Goal: Complete application form

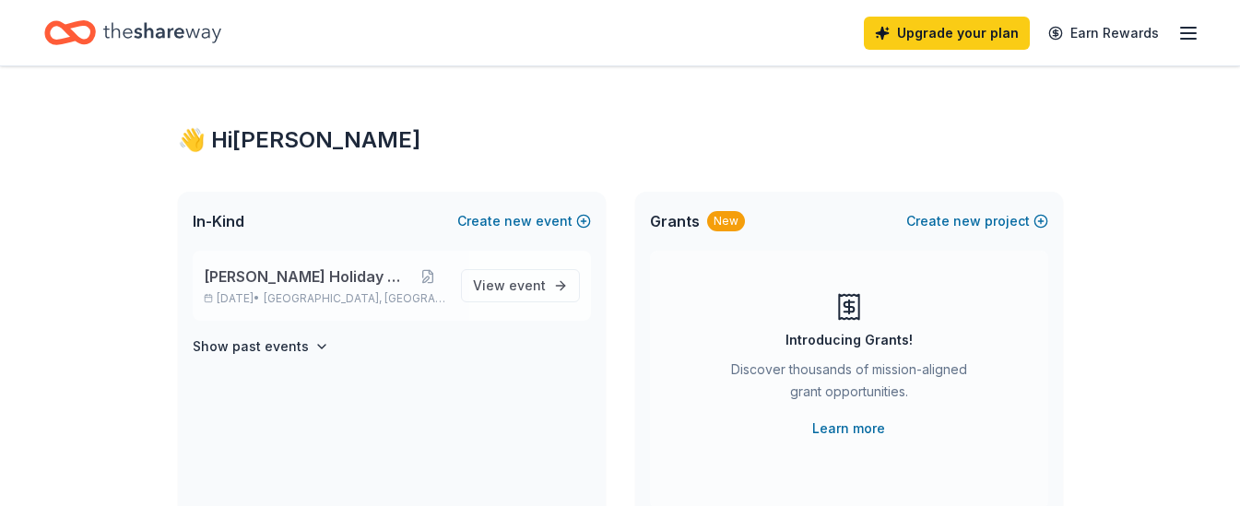
click at [390, 271] on span "[PERSON_NAME] Holiday Gala" at bounding box center [307, 277] width 207 height 22
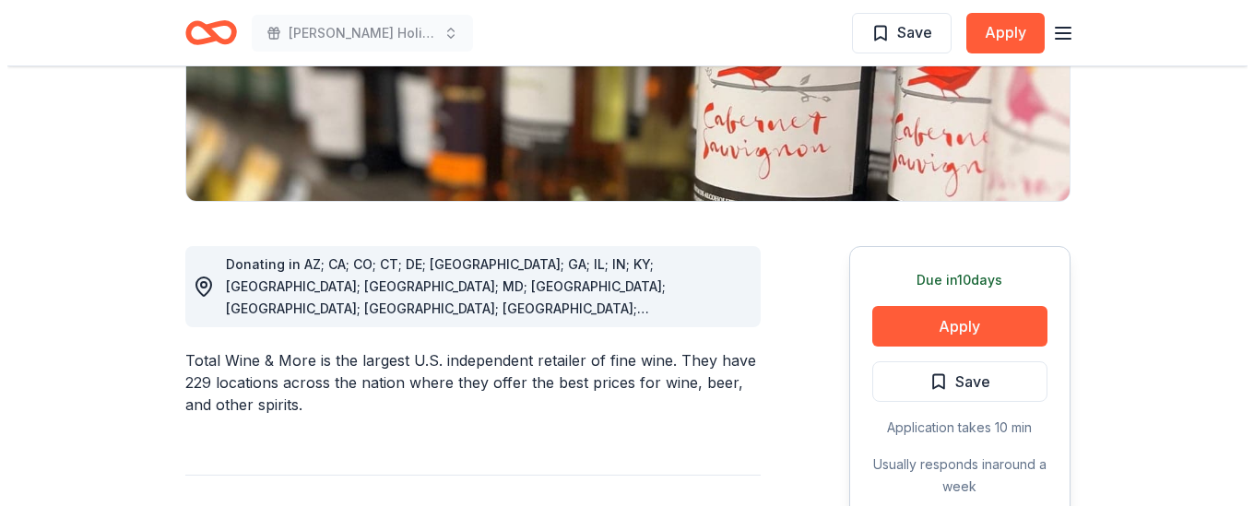
scroll to position [406, 0]
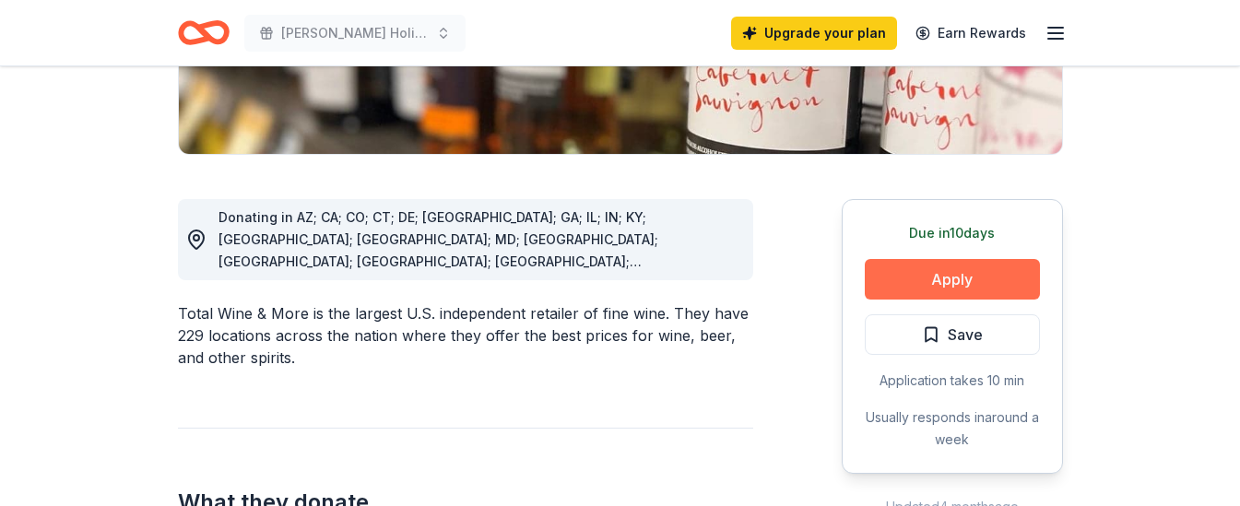
click at [958, 288] on button "Apply" at bounding box center [952, 279] width 175 height 41
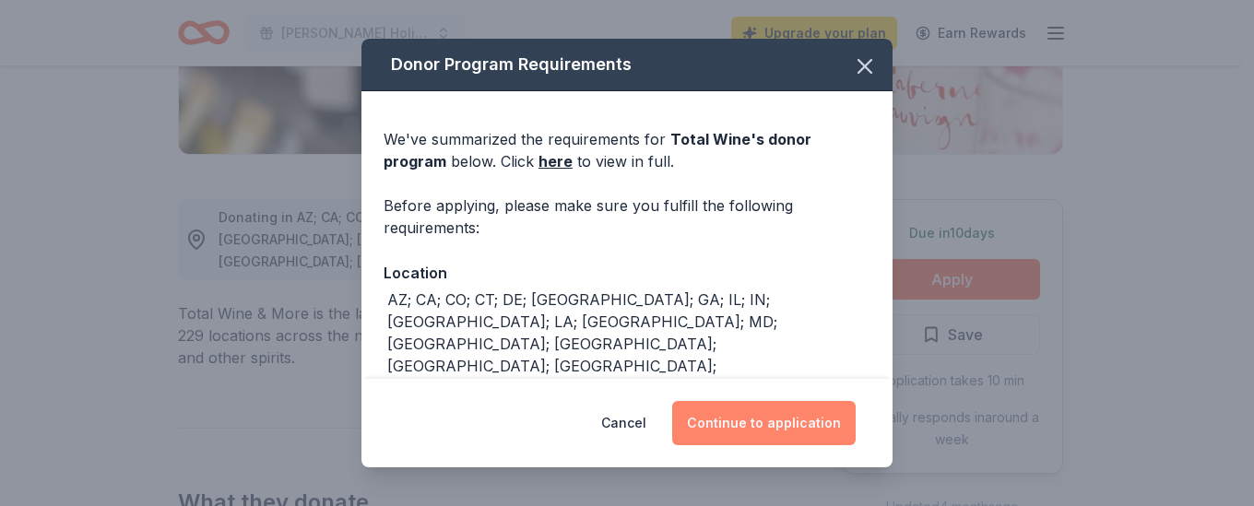
click at [764, 420] on button "Continue to application" at bounding box center [763, 423] width 183 height 44
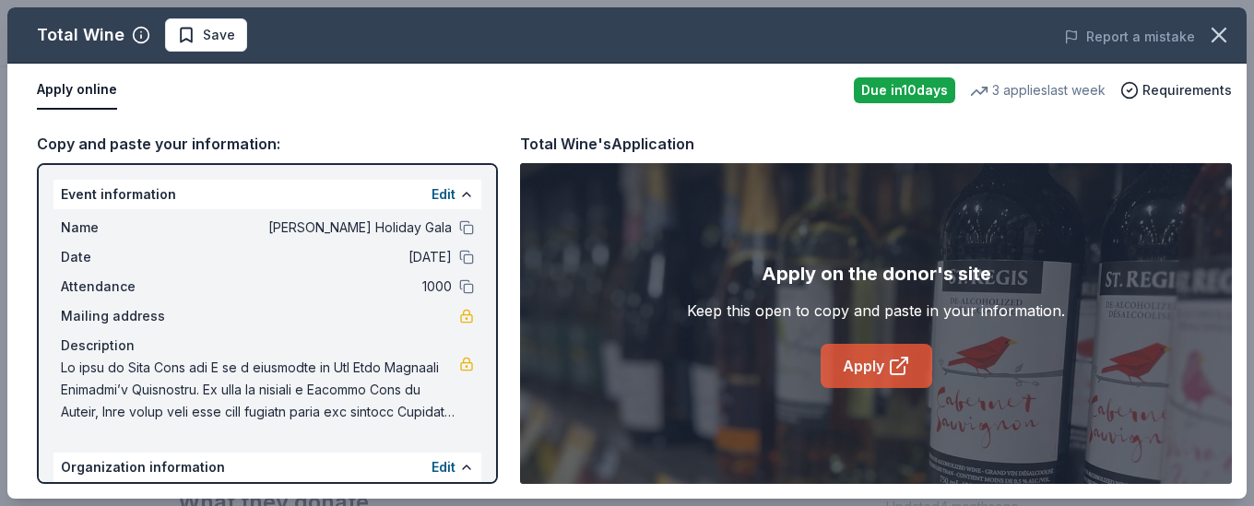
click at [863, 361] on link "Apply" at bounding box center [877, 366] width 112 height 44
click at [836, 373] on link "Apply" at bounding box center [877, 366] width 112 height 44
